Goal: Information Seeking & Learning: Check status

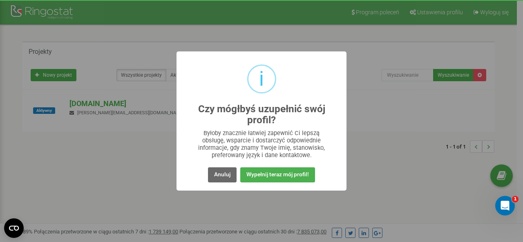
click at [215, 167] on div "Anuluj No Wypełnij teraz mój profil!" at bounding box center [261, 174] width 157 height 19
click at [220, 169] on button "Anuluj" at bounding box center [222, 174] width 29 height 15
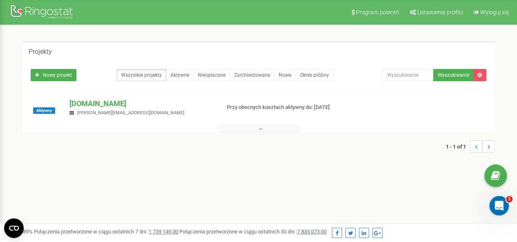
click at [257, 131] on button at bounding box center [259, 129] width 82 height 6
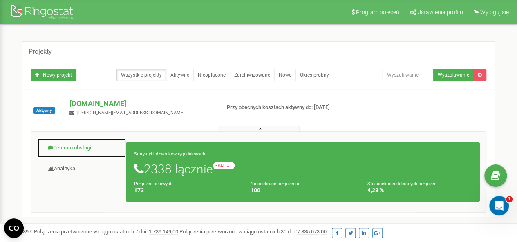
click at [85, 150] on link "Centrum obsługi" at bounding box center [81, 148] width 89 height 20
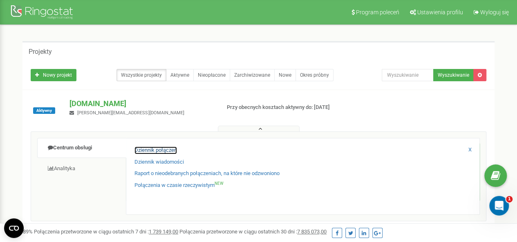
click at [164, 150] on link "Dziennik połączeń" at bounding box center [155, 151] width 42 height 8
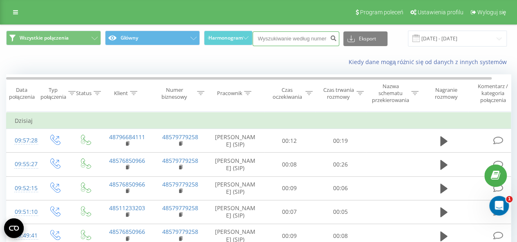
click at [301, 39] on input at bounding box center [295, 38] width 87 height 15
paste input "509018341"
type input "509018341"
click at [333, 40] on icon "submit" at bounding box center [333, 37] width 7 height 5
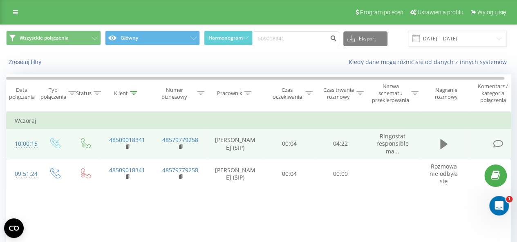
click at [442, 147] on icon at bounding box center [443, 143] width 7 height 11
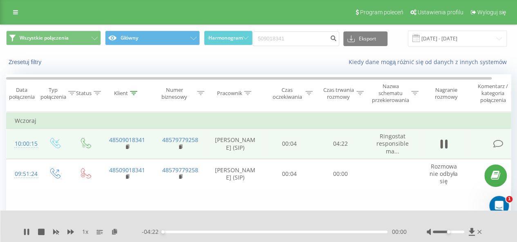
click at [359, 232] on div "00:00" at bounding box center [275, 232] width 225 height 2
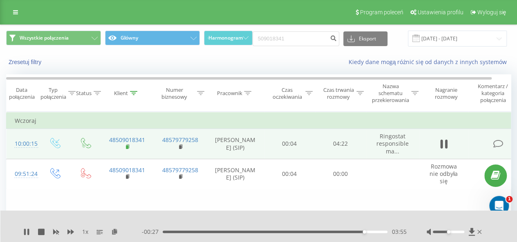
click at [127, 144] on icon at bounding box center [128, 147] width 4 height 6
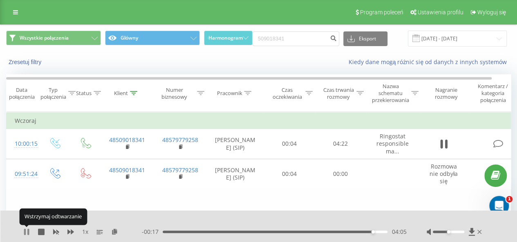
click at [27, 229] on icon at bounding box center [26, 232] width 7 height 7
